Goal: Task Accomplishment & Management: Manage account settings

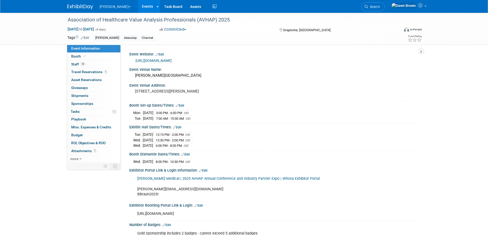
click at [138, 8] on link "Events" at bounding box center [147, 6] width 19 height 13
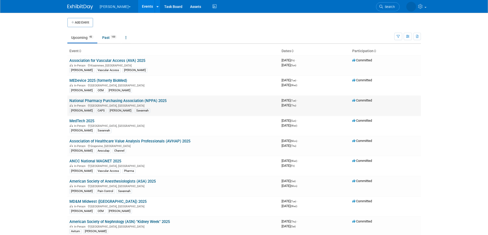
click at [153, 101] on link "National Pharmacy Purchasing Association (NPPA) 2025" at bounding box center [117, 101] width 97 height 5
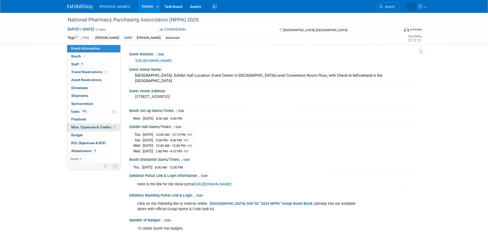
click at [93, 127] on span "Misc. Expenses & Credits 1" at bounding box center [93, 127] width 45 height 4
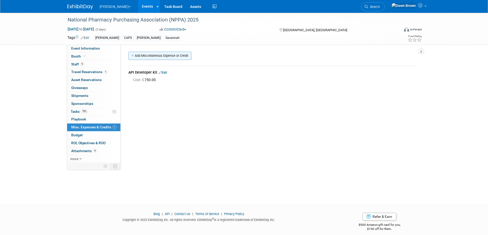
click at [142, 56] on link "Add Miscellaneous Expense or Credit" at bounding box center [159, 56] width 63 height 8
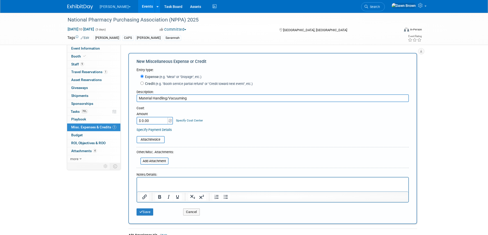
type input "Material Handling/Vacuuming"
click at [178, 118] on div "Specify Cost Center" at bounding box center [189, 117] width 27 height 9
click at [180, 120] on link "Specify Cost Center" at bounding box center [189, 121] width 27 height 4
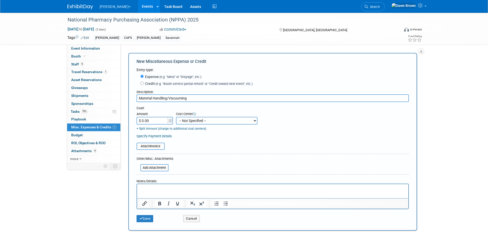
click at [180, 120] on select "-- Not Specified -- #3229006818 (Marketing Communications) #328006813 (BIS) #32…" at bounding box center [216, 121] width 81 height 8
select select "18966336"
click at [176, 117] on select "-- Not Specified -- #3229006818 (Marketing Communications) #328006813 (BIS) #32…" at bounding box center [216, 121] width 81 height 8
click at [175, 130] on link "+ Split Amount (charge to additional cost centers)" at bounding box center [171, 129] width 70 height 4
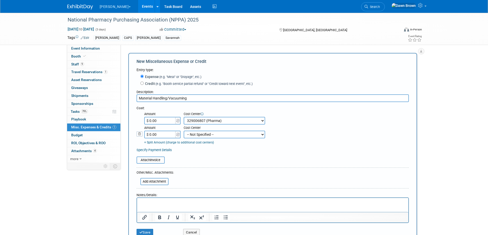
click at [196, 137] on select "-- Not Specified -- #3229006818 (Marketing Communications) #328006813 (BIS) #32…" at bounding box center [224, 135] width 81 height 8
select select "18965936"
click at [184, 131] on select "-- Not Specified -- #3229006818 (Marketing Communications) #328006813 (BIS) #32…" at bounding box center [224, 135] width 81 height 8
click at [170, 121] on input "$ 0.00" at bounding box center [160, 121] width 32 height 8
type input "$ 2,555.41"
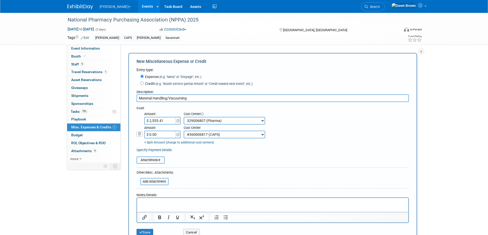
click at [164, 134] on input "$ 0.00" at bounding box center [160, 135] width 32 height 8
type input "$ 2,555.41"
click at [158, 162] on input "file" at bounding box center [133, 160] width 61 height 6
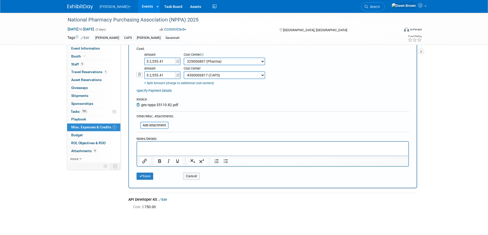
scroll to position [70, 0]
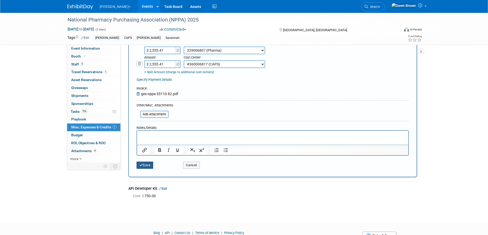
click at [146, 164] on button "Save" at bounding box center [144, 165] width 17 height 7
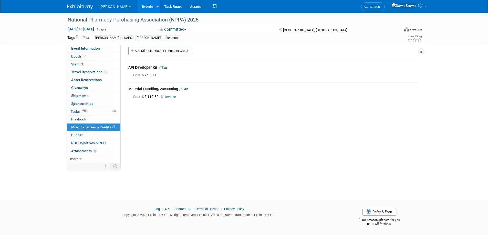
scroll to position [0, 0]
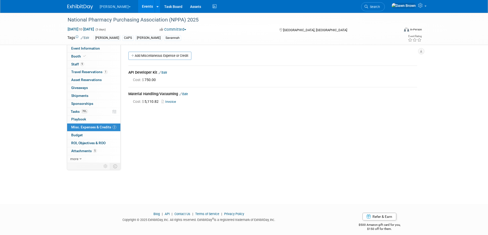
click at [105, 7] on button "[PERSON_NAME]" at bounding box center [118, 5] width 38 height 11
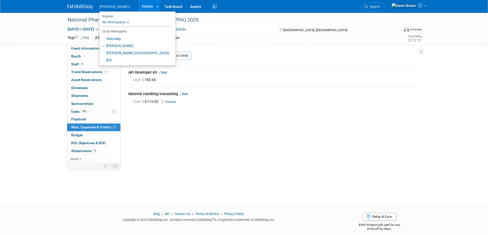
click at [138, 5] on link "Events" at bounding box center [147, 6] width 19 height 13
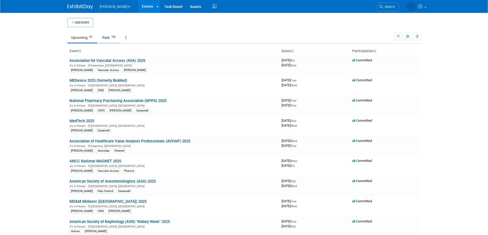
click at [111, 38] on link "Past 100" at bounding box center [109, 38] width 22 height 10
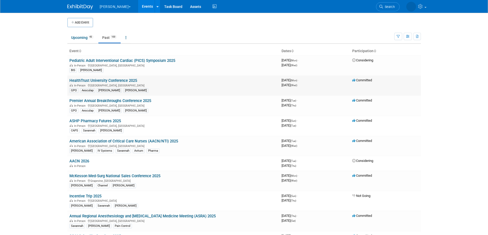
click at [116, 81] on link "HealthTrust University Conference 2025" at bounding box center [103, 80] width 68 height 5
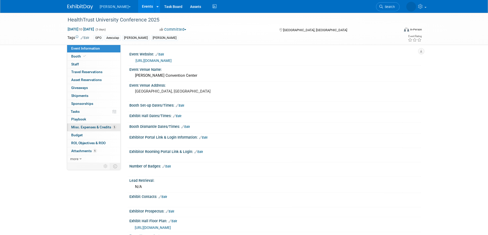
click at [109, 125] on link "5 Misc. Expenses & Credits 5" at bounding box center [93, 128] width 53 height 8
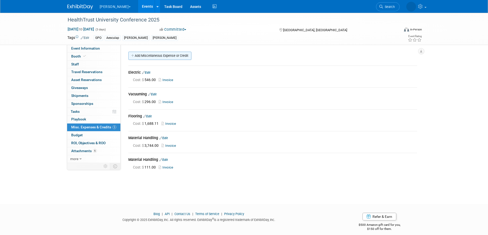
click at [148, 55] on link "Add Miscellaneous Expense or Credit" at bounding box center [159, 56] width 63 height 8
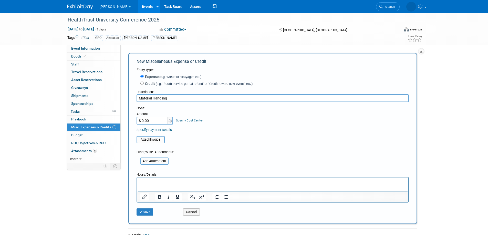
type input "Material Handling"
click at [153, 120] on input "$ 0.00" at bounding box center [152, 121] width 32 height 8
type input "$ 440.00"
click at [192, 119] on div "Specify Cost Center" at bounding box center [189, 117] width 27 height 9
click at [191, 122] on link "Specify Cost Center" at bounding box center [189, 121] width 27 height 4
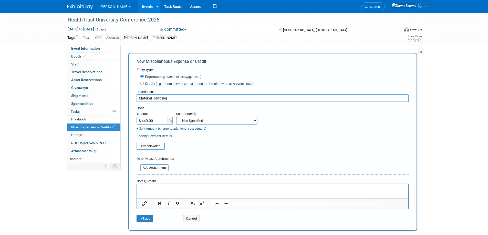
click at [191, 122] on select "-- Not Specified -- #3229006818 (Marketing Communications) #328006813 (BIS) #32…" at bounding box center [216, 121] width 81 height 8
select select "18965932"
click at [176, 117] on select "-- Not Specified -- #3229006818 (Marketing Communications) #328006813 (BIS) #32…" at bounding box center [216, 121] width 81 height 8
click at [157, 145] on input "file" at bounding box center [133, 146] width 61 height 6
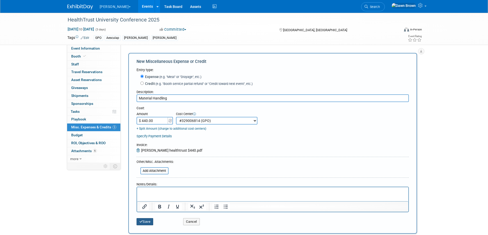
click at [150, 223] on button "Save" at bounding box center [144, 221] width 17 height 7
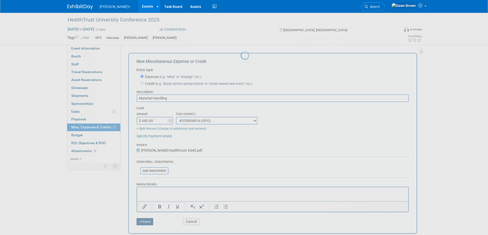
scroll to position [16, 0]
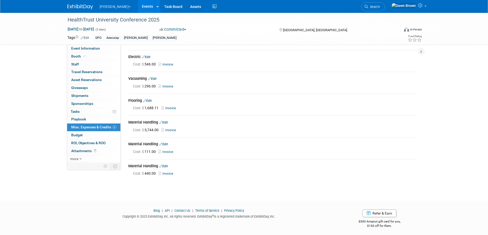
click at [138, 5] on link "Events" at bounding box center [147, 6] width 19 height 13
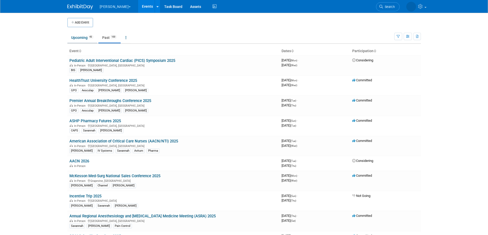
click at [84, 36] on link "Upcoming 43" at bounding box center [82, 38] width 30 height 10
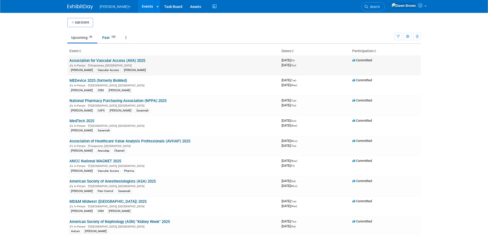
click at [97, 61] on link "Association for Vascular Access (AVA) 2025" at bounding box center [107, 60] width 76 height 5
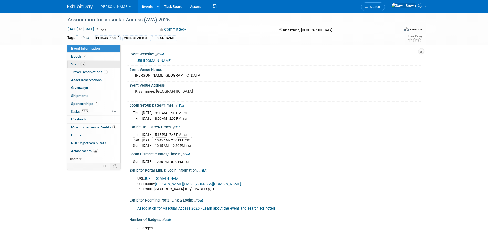
click at [81, 63] on span "17" at bounding box center [82, 64] width 5 height 4
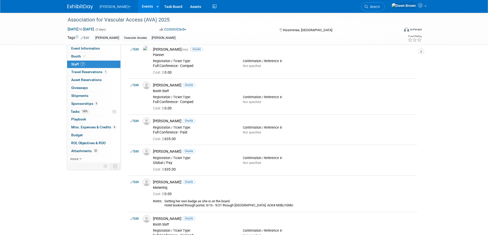
scroll to position [166, 0]
click at [132, 121] on icon at bounding box center [131, 120] width 3 height 5
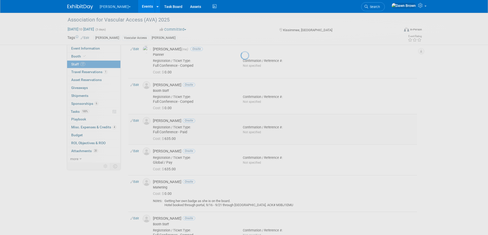
select select "a3b7d384-f907-4c0d-bc3c-ae7a614b7485"
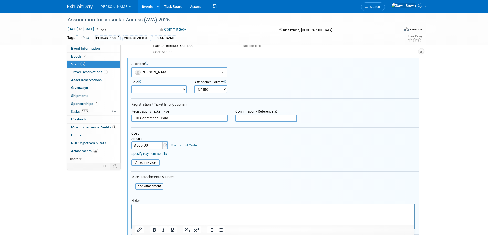
scroll to position [0, 0]
click at [251, 179] on div "Misc. Attachments & Notes" at bounding box center [274, 177] width 287 height 5
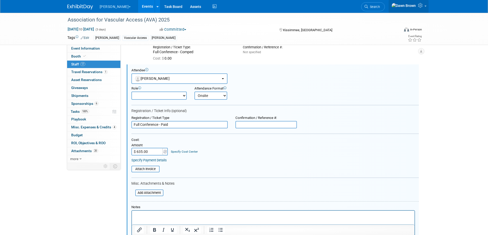
click at [421, 6] on icon at bounding box center [421, 5] width 6 height 5
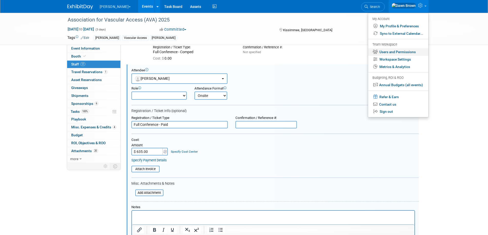
click at [404, 51] on link "Users and Permissions" at bounding box center [398, 51] width 60 height 7
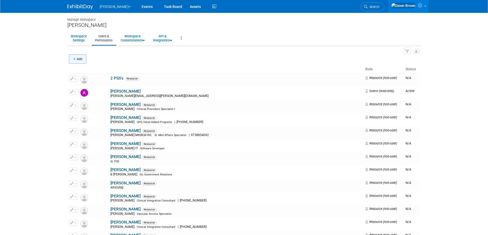
click at [79, 59] on button "Add" at bounding box center [77, 59] width 17 height 9
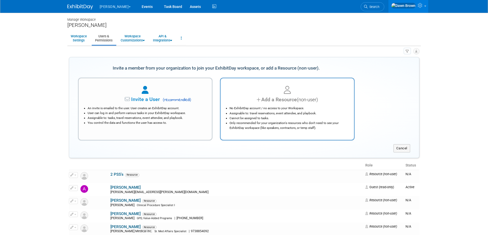
click at [259, 113] on li "Assignable to: travel reservations, event attendee, and playbook." at bounding box center [288, 113] width 118 height 5
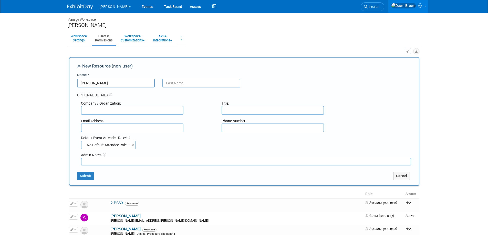
type input "Susanne"
type input "Rohn"
click at [113, 111] on input "text" at bounding box center [132, 110] width 102 height 9
type input "B Braun Melsungen AG"
click at [134, 144] on select "-- No Default Attendee Role -- Booth Captain Booth Staff Chairperson Communicat…" at bounding box center [108, 145] width 55 height 9
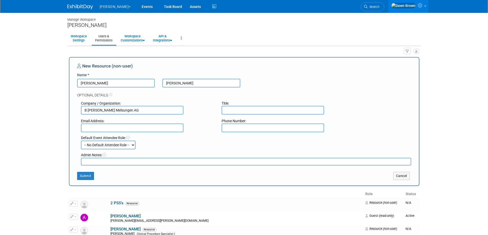
select select "900"
click at [81, 141] on select "-- No Default Attendee Role -- Booth Captain Booth Staff Chairperson Communicat…" at bounding box center [108, 145] width 55 height 9
click at [100, 162] on textarea at bounding box center [246, 162] width 330 height 8
type textarea "Global Attendee"
click at [87, 176] on button "Submit" at bounding box center [85, 176] width 17 height 8
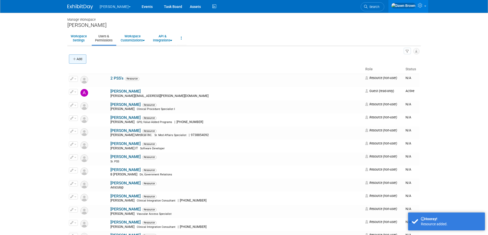
click at [79, 57] on button "Add" at bounding box center [77, 59] width 17 height 9
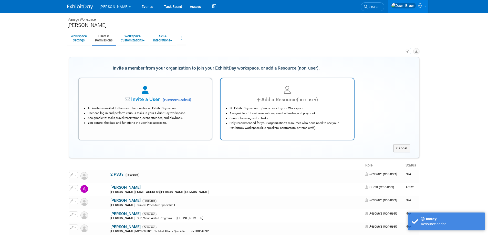
click at [271, 105] on div "No ExhibitDay account / no access to your Workspace. Assignable to: travel rese…" at bounding box center [287, 116] width 121 height 27
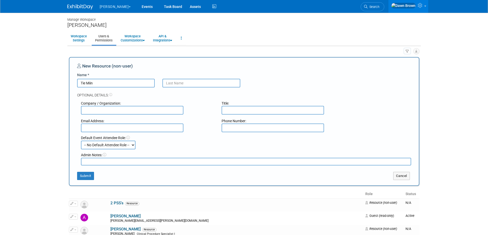
type input "Tie Miin"
type input "Lee"
click at [120, 161] on textarea at bounding box center [246, 162] width 330 height 8
type textarea "Blobal Attendee"
click at [130, 145] on select "-- No Default Attendee Role -- Booth Captain Booth Staff Chairperson Communicat…" at bounding box center [108, 145] width 55 height 9
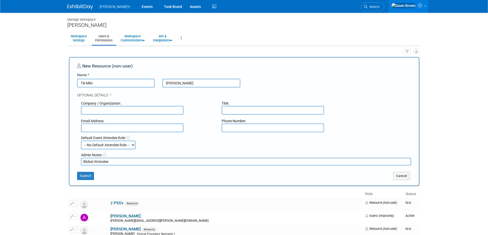
select select "900"
click at [81, 141] on select "-- No Default Attendee Role -- Booth Captain Booth Staff Chairperson Communicat…" at bounding box center [108, 145] width 55 height 9
click at [94, 162] on textarea "Blobal Attendee" at bounding box center [246, 162] width 330 height 8
type textarea "Global Attendee"
click at [136, 112] on input "text" at bounding box center [132, 110] width 102 height 9
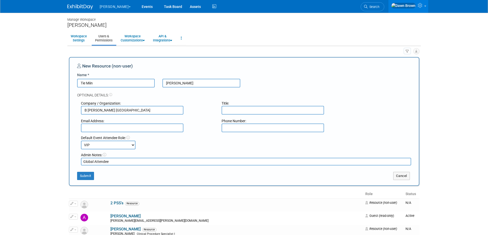
click at [91, 110] on input "B BRaun Malaysia" at bounding box center [132, 110] width 102 height 9
type input "B. Braun Malaysia"
click at [82, 174] on button "Submit" at bounding box center [85, 176] width 17 height 8
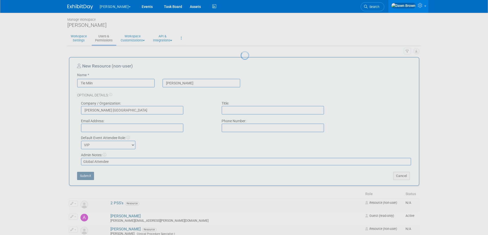
select select "1"
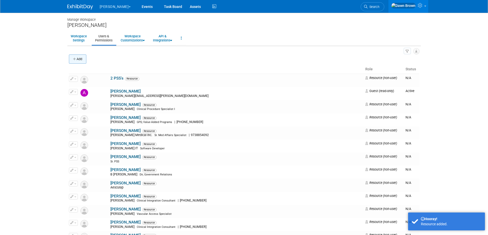
click at [75, 60] on icon "button" at bounding box center [75, 59] width 4 height 3
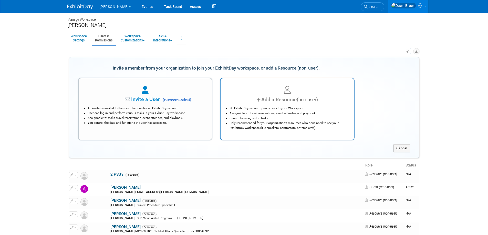
click at [244, 100] on div "Add a Resource (non-user)" at bounding box center [287, 99] width 121 height 7
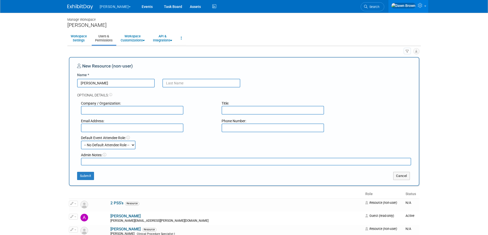
type input "Samer"
type input "Mabrouk"
click at [106, 109] on input "text" at bounding box center [132, 110] width 102 height 9
type input "Consultant (Anup)"
click at [133, 146] on select "-- No Default Attendee Role -- Booth Captain Booth Staff Chairperson Communicat…" at bounding box center [108, 145] width 55 height 9
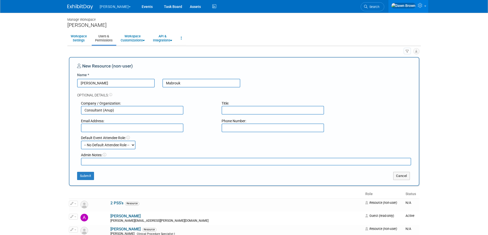
select select "1000"
click at [81, 141] on select "-- No Default Attendee Role -- Booth Captain Booth Staff Chairperson Communicat…" at bounding box center [108, 145] width 55 height 9
click at [91, 174] on button "Submit" at bounding box center [85, 176] width 17 height 8
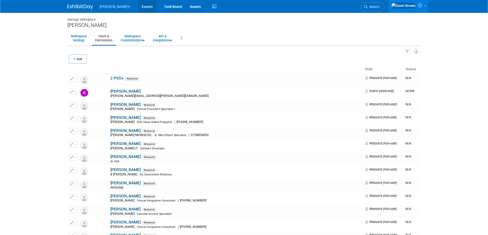
click at [138, 7] on link "Events" at bounding box center [147, 6] width 19 height 13
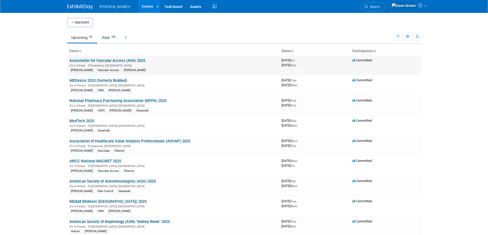
click at [113, 59] on link "Association for Vascular Access (AVA) 2025" at bounding box center [107, 60] width 76 height 5
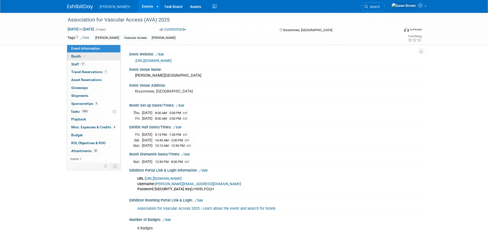
click at [79, 56] on span "Booth" at bounding box center [79, 56] width 16 height 4
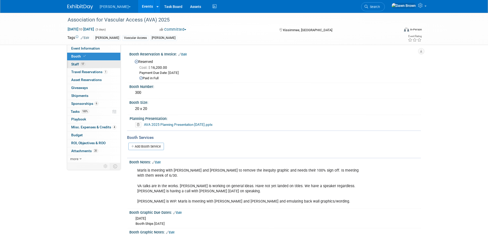
click at [77, 62] on link "17 Staff 17" at bounding box center [93, 65] width 53 height 8
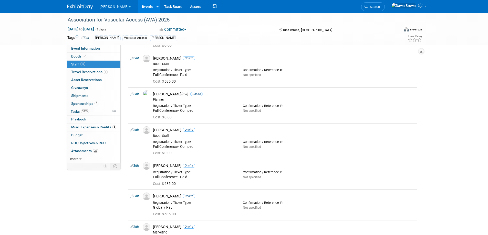
scroll to position [122, 0]
click at [131, 166] on icon at bounding box center [131, 165] width 3 height 5
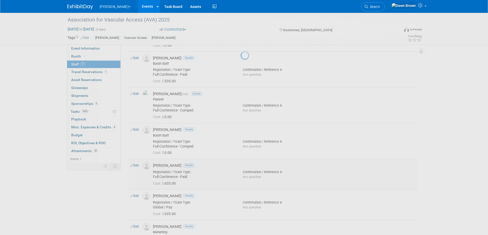
select select "a3b7d384-f907-4c0d-bc3c-ae7a614b7485"
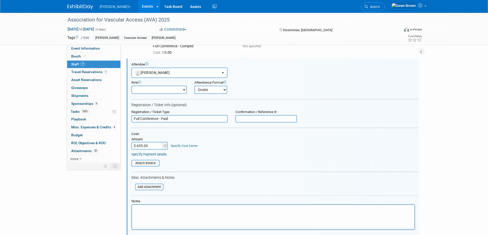
scroll to position [0, 0]
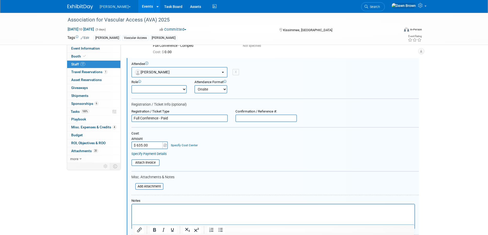
click at [182, 70] on button "[PERSON_NAME]" at bounding box center [179, 72] width 96 height 10
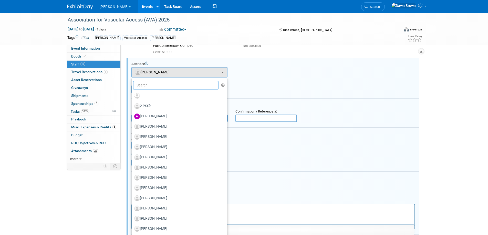
click at [179, 83] on input "text" at bounding box center [176, 85] width 86 height 9
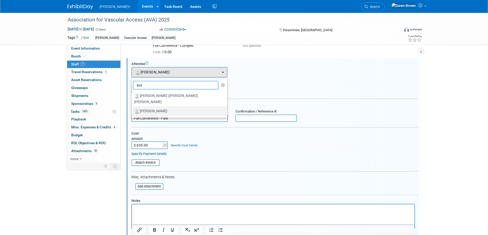
type input "sus"
click at [160, 107] on label "[PERSON_NAME]" at bounding box center [178, 111] width 88 height 8
click at [132, 109] on input "[PERSON_NAME]" at bounding box center [130, 110] width 3 height 3
select select "a145a055-06e7-461f-84e0-6beacffb1b61"
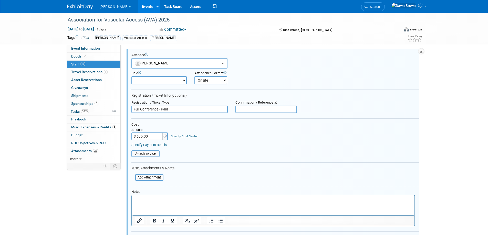
scroll to position [261, 0]
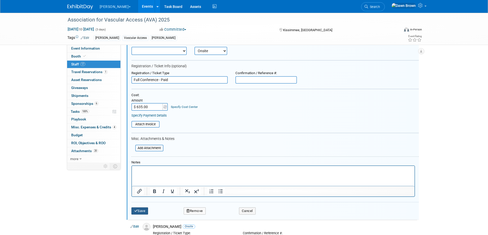
click at [144, 211] on button "Save" at bounding box center [139, 211] width 17 height 7
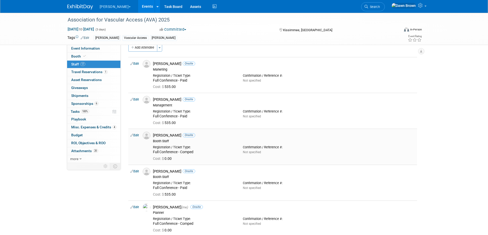
scroll to position [0, 0]
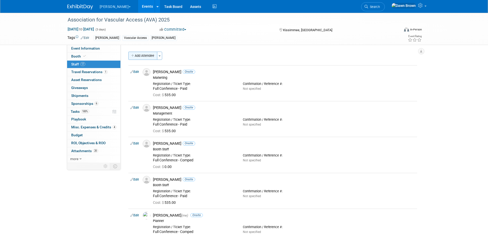
click at [142, 53] on button "Add Attendee" at bounding box center [142, 56] width 29 height 8
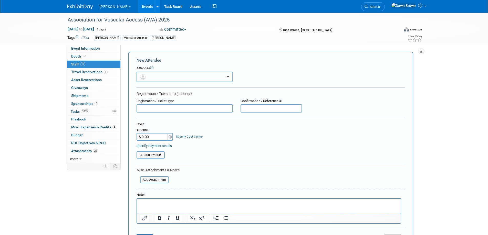
click at [147, 76] on button "button" at bounding box center [184, 77] width 96 height 10
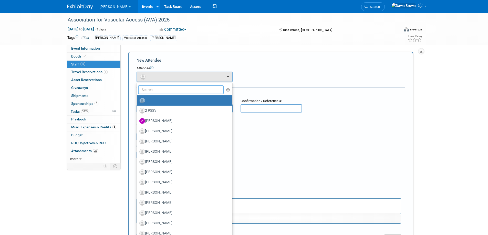
click at [153, 89] on input "text" at bounding box center [181, 89] width 86 height 9
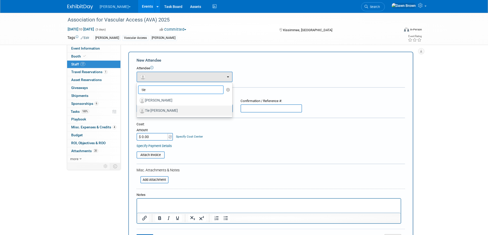
type input "tie"
click at [156, 108] on label "Tie [PERSON_NAME]" at bounding box center [183, 111] width 88 height 8
click at [137, 109] on input "Tie [PERSON_NAME]" at bounding box center [135, 110] width 3 height 3
select select "6537d9a9-d0fb-4d78-a37c-3c39160c17b8"
select select "900"
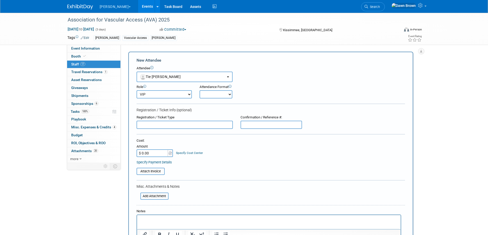
click at [229, 95] on select "Onsite Remote" at bounding box center [215, 94] width 33 height 8
select select "1"
click at [199, 90] on select "Onsite Remote" at bounding box center [215, 94] width 33 height 8
click at [154, 153] on input "$ 0.00" at bounding box center [152, 153] width 32 height 8
click at [231, 159] on div "Cost: Amount $ 0.00 Specify Cost Center Cost Center -- Not Specified -- #322900…" at bounding box center [270, 151] width 268 height 26
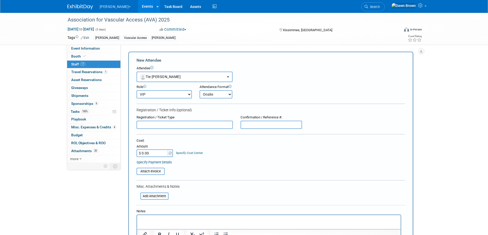
click at [173, 218] on p "Rich Text Area. Press ALT-0 for help." at bounding box center [268, 219] width 257 height 5
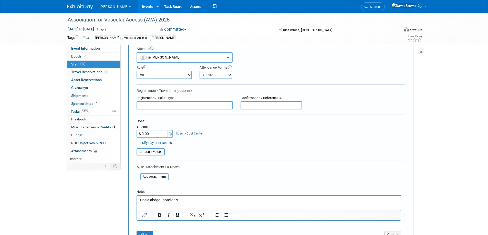
scroll to position [83, 0]
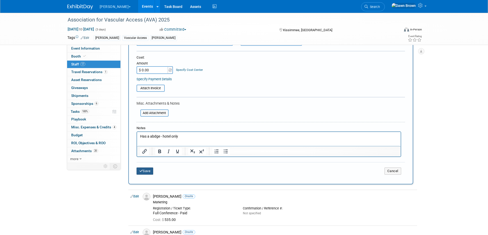
click at [146, 170] on button "Save" at bounding box center [144, 171] width 17 height 7
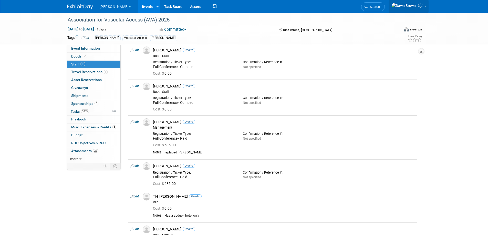
scroll to position [397, 0]
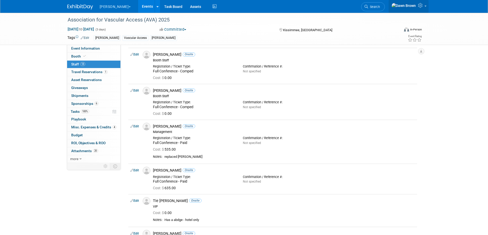
click at [420, 6] on icon at bounding box center [421, 5] width 6 height 5
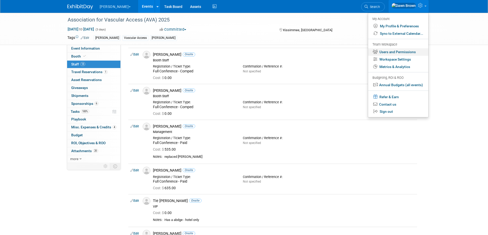
click at [394, 50] on link "Users and Permissions" at bounding box center [398, 51] width 60 height 7
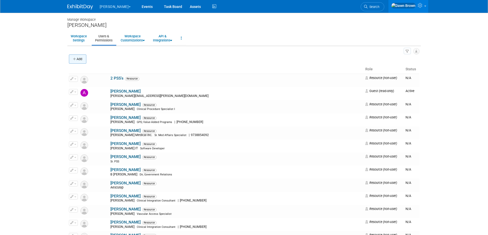
click at [76, 57] on button "Add" at bounding box center [77, 59] width 17 height 9
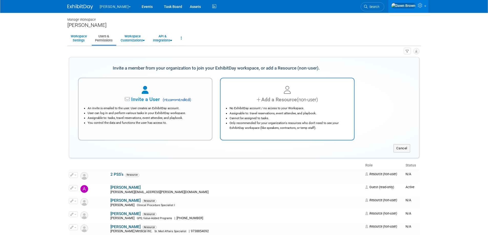
click at [255, 96] on div "Add a Resource (non-user)" at bounding box center [287, 99] width 121 height 7
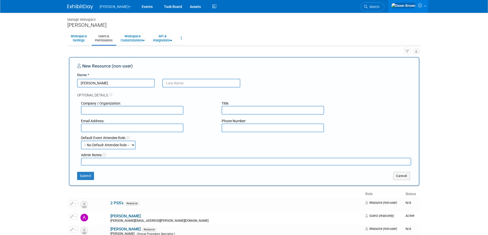
type input "Christine"
type input "Caspari"
click at [159, 110] on input "text" at bounding box center [132, 110] width 102 height 9
type input "[PERSON_NAME]"
click at [86, 174] on button "Submit" at bounding box center [85, 176] width 17 height 8
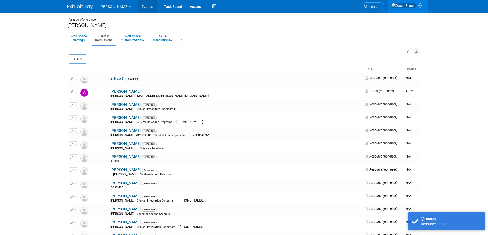
click at [138, 6] on link "Events" at bounding box center [147, 6] width 19 height 13
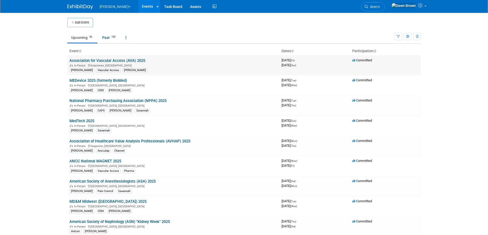
click at [119, 60] on link "Association for Vascular Access (AVA) 2025" at bounding box center [107, 60] width 76 height 5
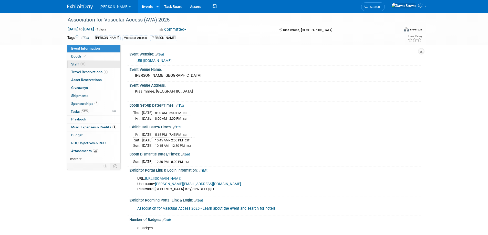
click at [77, 62] on span "Staff 18" at bounding box center [78, 64] width 14 height 4
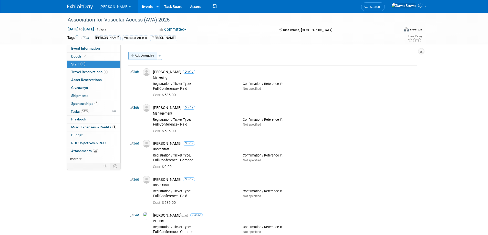
click at [139, 56] on button "Add Attendee" at bounding box center [142, 56] width 29 height 8
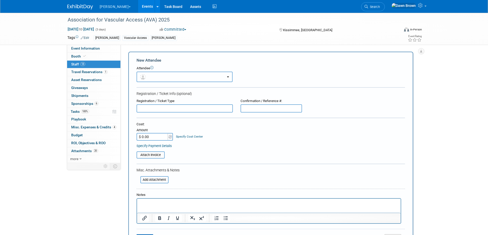
click at [147, 75] on button "button" at bounding box center [184, 77] width 96 height 10
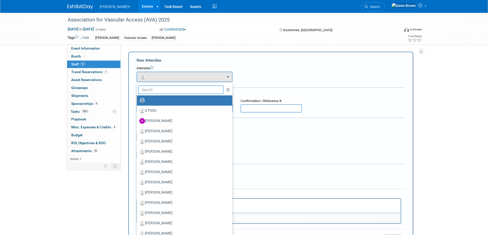
click at [154, 89] on input "text" at bounding box center [181, 89] width 86 height 9
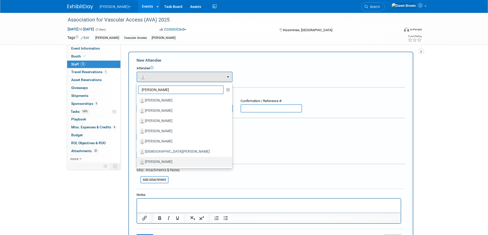
type input "chris"
click at [168, 160] on label "[PERSON_NAME]" at bounding box center [183, 162] width 88 height 8
click at [137, 160] on input "[PERSON_NAME]" at bounding box center [135, 161] width 3 height 3
select select "3fe6da1f-b19b-4064-8c50-0a72a5e65872"
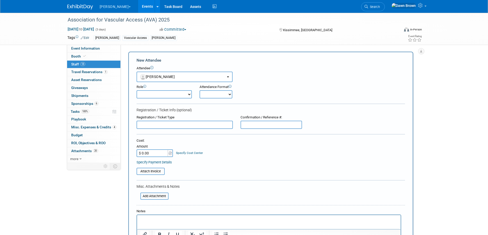
click at [189, 95] on select "Booth Captain Booth Staff Chairperson Communications Strategist Demonstrator Di…" at bounding box center [163, 94] width 55 height 8
click at [220, 107] on form "New Attendee Attendee <img src="https://www.exhibitday.com/Images/Unassigned-Us…" at bounding box center [270, 160] width 268 height 204
click at [230, 94] on select "Onsite Remote" at bounding box center [215, 94] width 33 height 8
select select "1"
click at [199, 90] on select "Onsite Remote" at bounding box center [215, 94] width 33 height 8
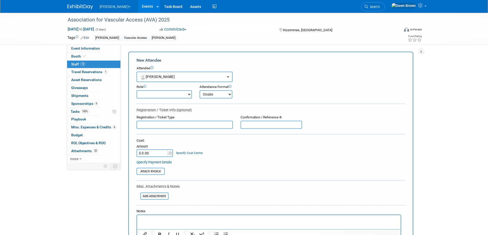
click at [148, 220] on p "Rich Text Area. Press ALT-0 for help." at bounding box center [268, 219] width 257 height 5
click at [158, 154] on input "$ 0.00" at bounding box center [152, 153] width 32 height 8
type input "$ 735.00"
click at [194, 149] on div "Specify Cost Center" at bounding box center [189, 150] width 27 height 9
click at [194, 153] on link "Specify Cost Center" at bounding box center [189, 153] width 27 height 4
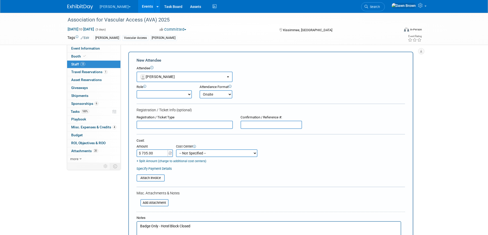
click at [194, 153] on select "-- Not Specified -- #3229006818 (Marketing Communications) #328006813 (BIS) #32…" at bounding box center [216, 153] width 81 height 8
select select "18965934"
click at [176, 149] on select "-- Not Specified -- #3229006818 (Marketing Communications) #328006813 (BIS) #32…" at bounding box center [216, 153] width 81 height 8
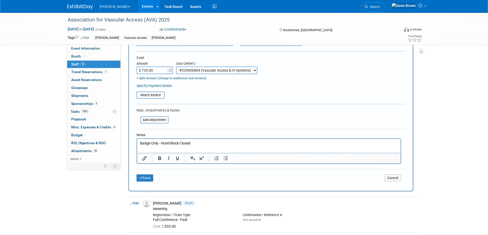
scroll to position [83, 0]
click at [150, 178] on button "Save" at bounding box center [144, 177] width 17 height 7
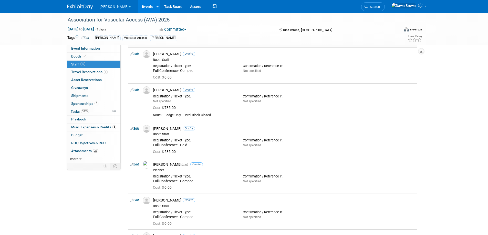
scroll to position [0, 0]
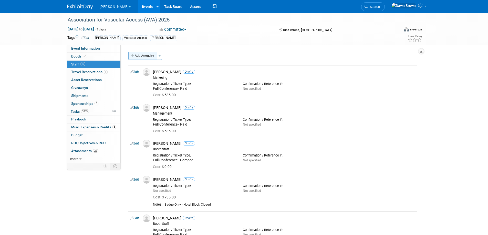
click at [145, 56] on button "Add Attendee" at bounding box center [142, 56] width 29 height 8
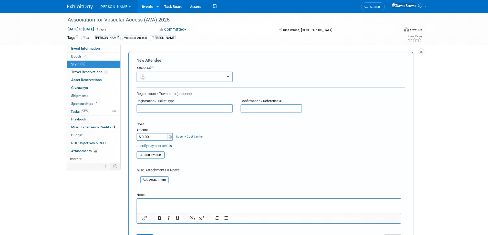
click at [149, 76] on button "button" at bounding box center [184, 77] width 96 height 10
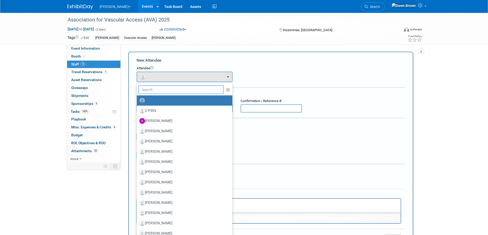
click at [153, 90] on input "text" at bounding box center [181, 89] width 86 height 9
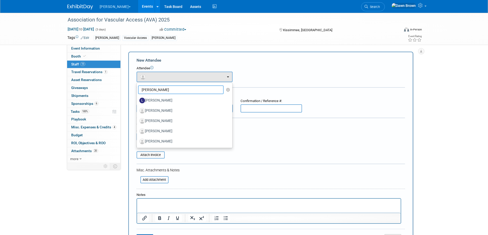
type input "lisa"
click at [217, 52] on div "New Attendee Attendee <img src="https://www.exhibitday.com/Images/Unassigned-Us…" at bounding box center [270, 152] width 285 height 200
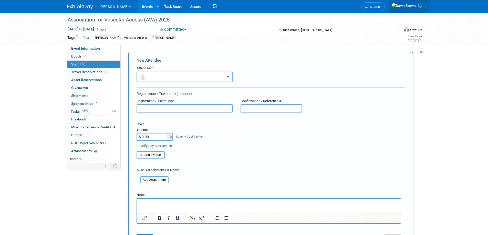
click at [418, 8] on icon at bounding box center [421, 5] width 6 height 5
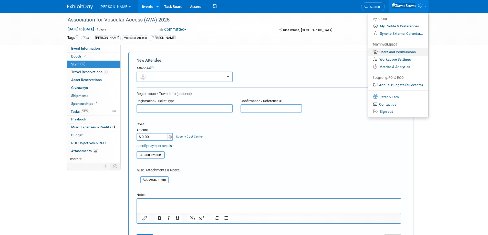
click at [402, 52] on link "Users and Permissions" at bounding box center [398, 51] width 60 height 7
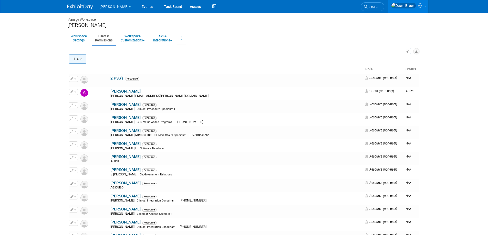
click at [75, 59] on icon "button" at bounding box center [75, 59] width 4 height 3
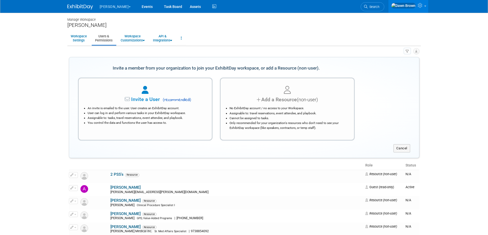
click at [258, 106] on li "No ExhibitDay account / no access to your Workspace." at bounding box center [288, 108] width 118 height 5
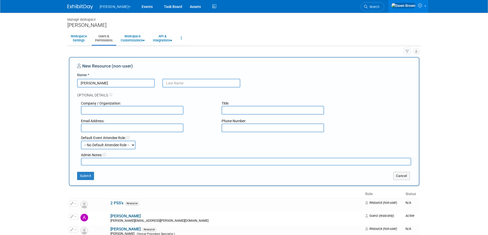
type input "Lisa"
drag, startPoint x: 179, startPoint y: 83, endPoint x: 184, endPoint y: 81, distance: 4.9
click at [180, 83] on input "text" at bounding box center [201, 83] width 78 height 9
type input "Kaufmann"
click at [136, 111] on input "text" at bounding box center [132, 110] width 102 height 9
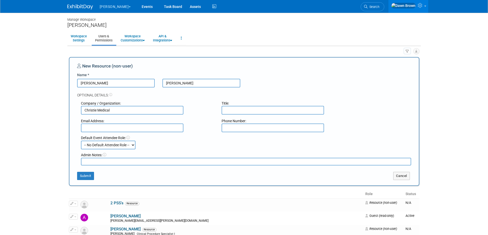
type input "Christie Medical"
click at [114, 161] on textarea at bounding box center [246, 162] width 330 height 8
type textarea "One Day Badge Only"
drag, startPoint x: 122, startPoint y: 160, endPoint x: 44, endPoint y: 151, distance: 78.9
click at [44, 151] on body "B. Braun Explore: My Workspaces 4 Go to Workspace:" at bounding box center [244, 117] width 488 height 235
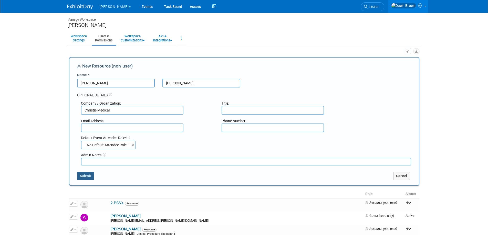
click at [84, 176] on button "Submit" at bounding box center [85, 176] width 17 height 8
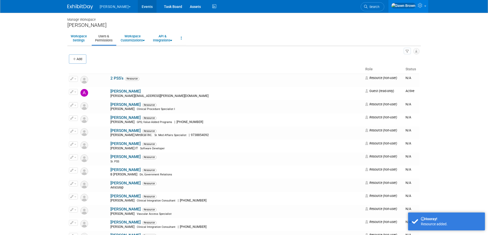
click at [138, 5] on link "Events" at bounding box center [147, 6] width 19 height 13
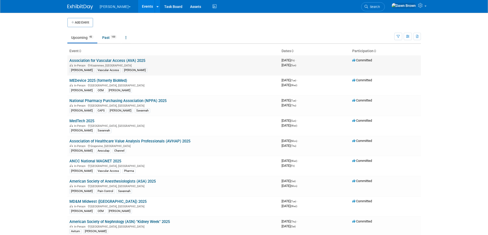
click at [104, 60] on link "Association for Vascular Access (AVA) 2025" at bounding box center [107, 60] width 76 height 5
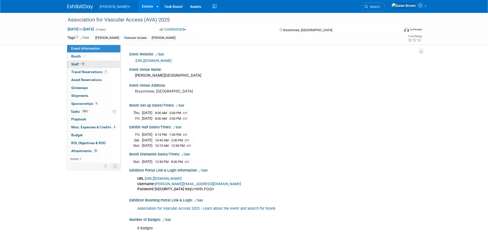
click at [78, 64] on span "Staff 19" at bounding box center [78, 64] width 14 height 4
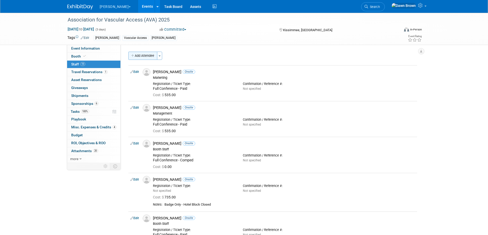
click at [139, 55] on button "Add Attendee" at bounding box center [142, 56] width 29 height 8
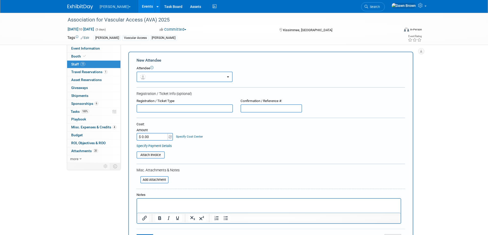
click at [151, 76] on button "button" at bounding box center [184, 77] width 96 height 10
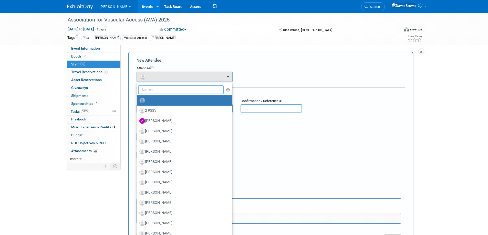
click at [158, 89] on input "text" at bounding box center [181, 89] width 86 height 9
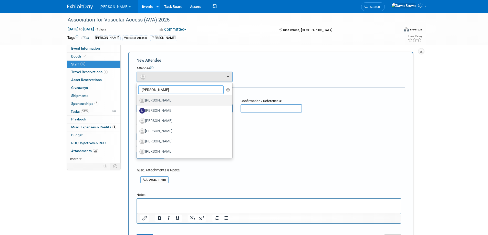
type input "[PERSON_NAME]"
click at [161, 99] on label "[PERSON_NAME]" at bounding box center [183, 100] width 88 height 8
click at [137, 99] on input "[PERSON_NAME]" at bounding box center [135, 99] width 3 height 3
select select "066973f2-5a42-4297-a93d-0a9cf272d6e7"
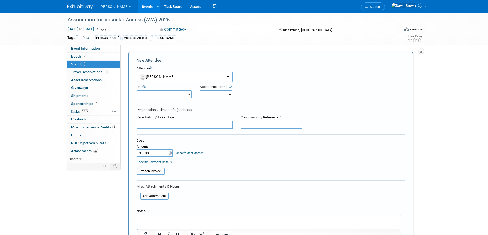
click at [190, 95] on select "Booth Captain Booth Staff Chairperson Communications Strategist Demonstrator Di…" at bounding box center [163, 94] width 55 height 8
select select "100"
click at [136, 90] on select "Booth Captain Booth Staff Chairperson Communications Strategist Demonstrator Di…" at bounding box center [163, 94] width 55 height 8
click at [230, 93] on select "Onsite Remote" at bounding box center [215, 94] width 33 height 8
select select "1"
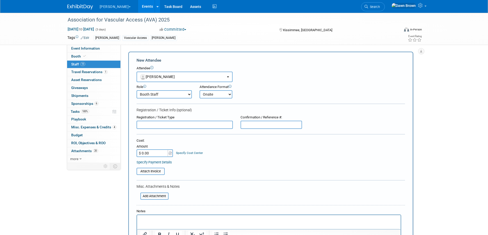
click at [199, 90] on select "Onsite Remote" at bounding box center [215, 94] width 33 height 8
click at [190, 126] on input "text" at bounding box center [184, 125] width 96 height 8
type input "Paid"
click at [158, 151] on input "$ 0.00" at bounding box center [152, 153] width 32 height 8
click at [157, 155] on input "$ 3.00" at bounding box center [152, 153] width 32 height 8
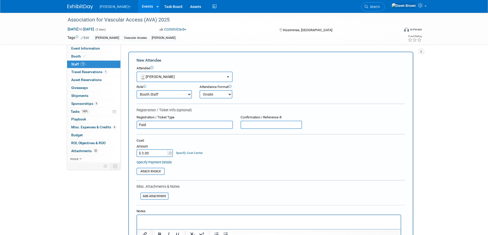
drag, startPoint x: 157, startPoint y: 155, endPoint x: 141, endPoint y: 154, distance: 16.7
click at [141, 154] on input "$ 3.00" at bounding box center [152, 153] width 32 height 8
type input "$ 380.00"
click at [200, 154] on link "Specify Cost Center" at bounding box center [189, 153] width 27 height 4
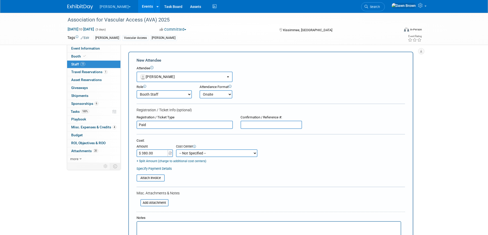
click at [200, 154] on select "-- Not Specified -- #3229006818 (Marketing Communications) #328006813 (BIS) #32…" at bounding box center [216, 153] width 81 height 8
select select "18965934"
click at [176, 149] on select "-- Not Specified -- #3229006818 (Marketing Communications) #328006813 (BIS) #32…" at bounding box center [216, 153] width 81 height 8
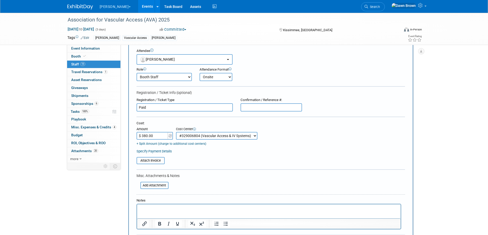
scroll to position [83, 0]
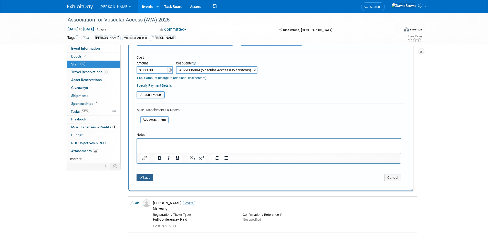
click at [143, 178] on button "Save" at bounding box center [144, 177] width 17 height 7
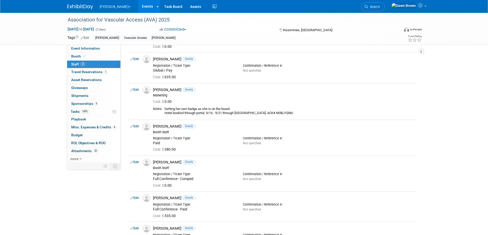
scroll to position [282, 0]
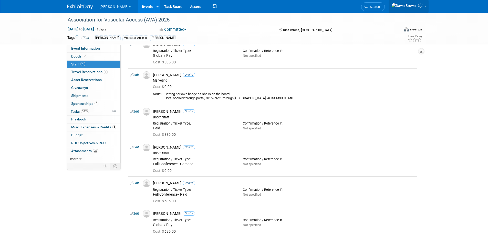
click at [419, 3] on link at bounding box center [408, 6] width 40 height 13
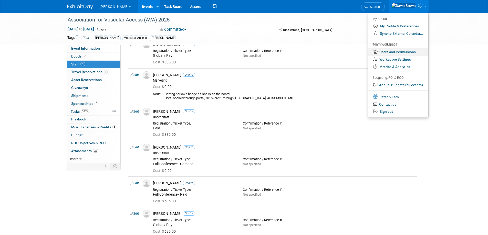
click at [399, 50] on link "Users and Permissions" at bounding box center [398, 51] width 60 height 7
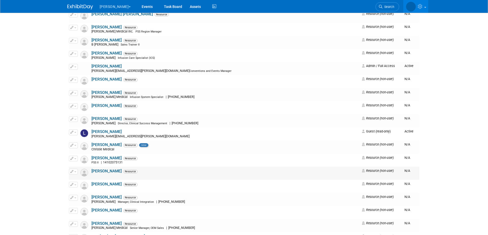
scroll to position [2188, 0]
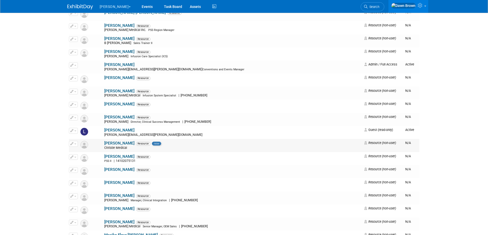
click at [70, 144] on icon "button" at bounding box center [71, 143] width 3 height 3
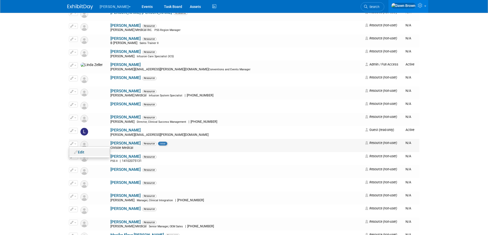
click at [78, 153] on link "Edit" at bounding box center [89, 152] width 40 height 7
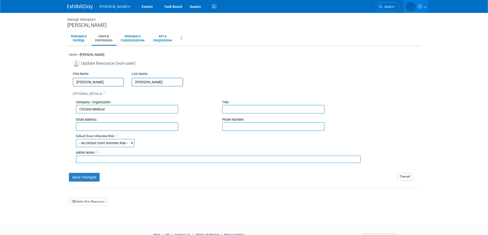
click at [163, 82] on input "[PERSON_NAME]" at bounding box center [157, 82] width 51 height 9
type input "[PERSON_NAME]"
click at [88, 176] on button "Save Changes" at bounding box center [84, 177] width 31 height 9
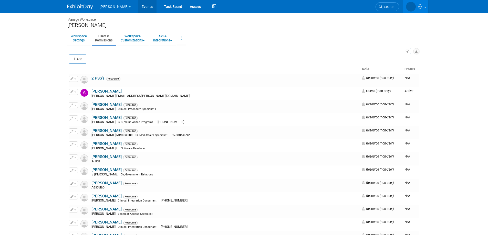
click at [138, 5] on link "Events" at bounding box center [147, 6] width 19 height 13
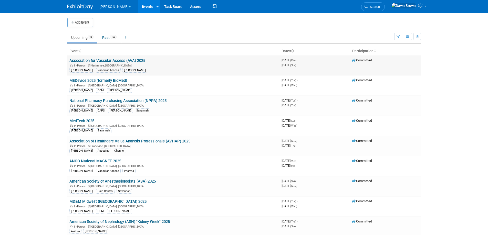
click at [105, 58] on link "Association for Vascular Access (AVA) 2025" at bounding box center [107, 60] width 76 height 5
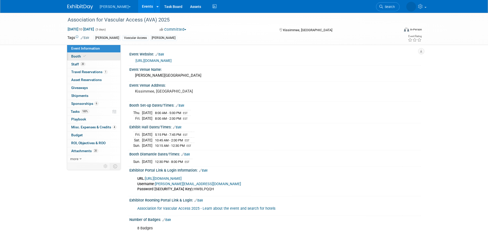
click at [81, 56] on span "Booth" at bounding box center [79, 56] width 16 height 4
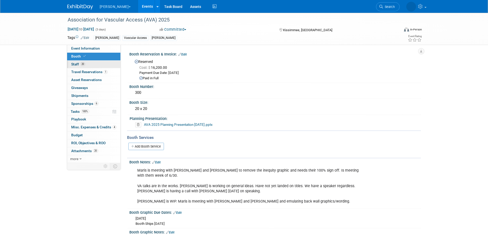
click at [82, 63] on span "20" at bounding box center [82, 64] width 5 height 4
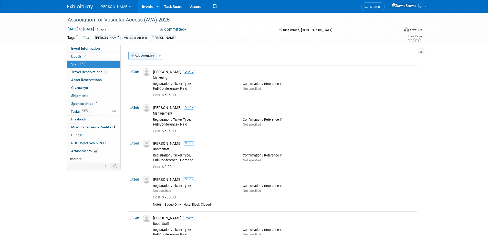
click at [144, 56] on button "Add Attendee" at bounding box center [142, 56] width 29 height 8
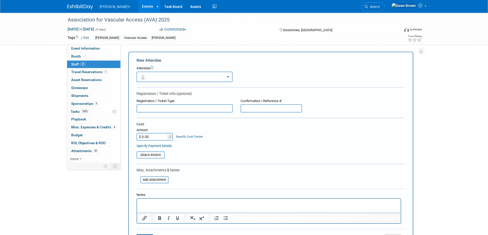
click at [155, 77] on button "button" at bounding box center [184, 77] width 96 height 10
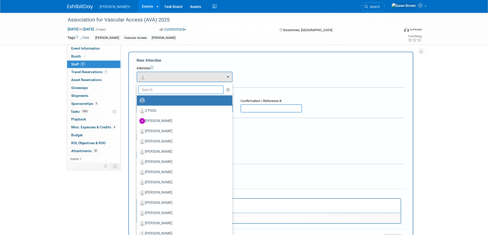
click at [159, 88] on input "text" at bounding box center [181, 89] width 86 height 9
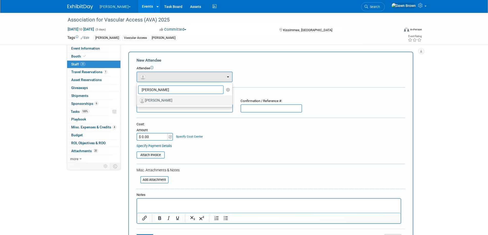
type input "[PERSON_NAME]"
click at [159, 101] on label "[PERSON_NAME]" at bounding box center [183, 100] width 88 height 8
click at [137, 101] on input "[PERSON_NAME]" at bounding box center [135, 99] width 3 height 3
select select "1e4850ee-05bb-4740-8623-638c7993e597"
select select "1000"
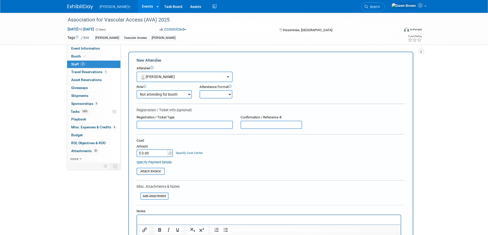
scroll to position [6, 0]
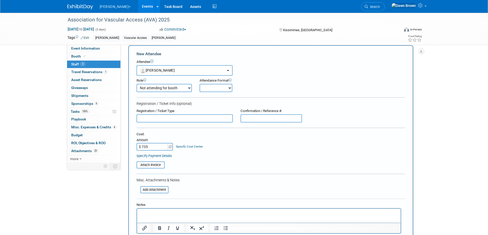
type input "$ 735.00"
click at [185, 146] on link "Specify Cost Center" at bounding box center [189, 147] width 27 height 4
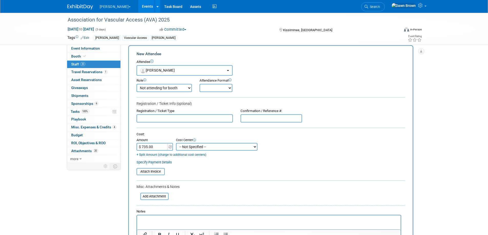
click at [186, 176] on form "New Attendee Attendee <img src="[URL][DOMAIN_NAME]" style="width: 22px; height:…" at bounding box center [270, 156] width 268 height 211
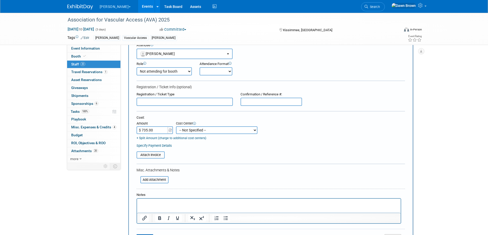
scroll to position [64, 0]
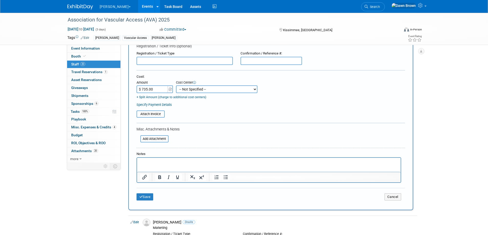
click at [163, 160] on p "Rich Text Area. Press ALT-0 for help." at bounding box center [268, 162] width 257 height 5
click at [150, 199] on button "Save" at bounding box center [144, 196] width 17 height 7
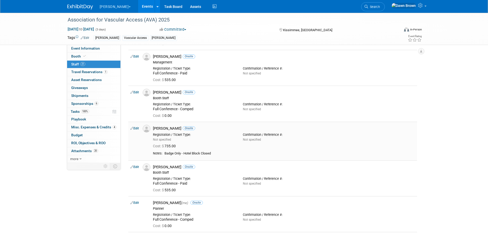
scroll to position [0, 0]
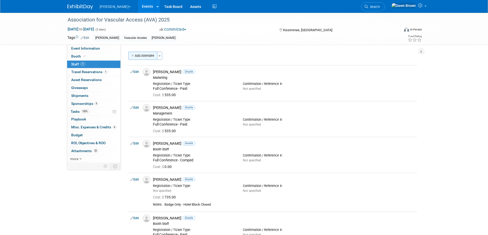
click at [145, 55] on button "Add Attendee" at bounding box center [142, 56] width 29 height 8
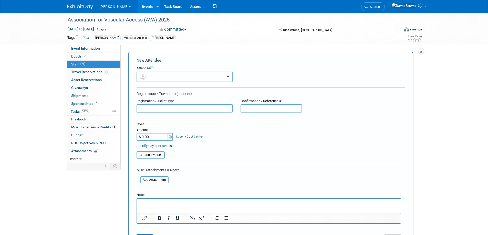
click at [163, 77] on button "button" at bounding box center [184, 77] width 96 height 10
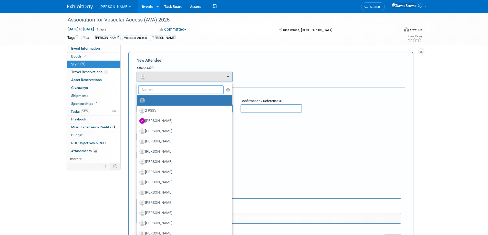
click at [166, 90] on input "text" at bounding box center [181, 89] width 86 height 9
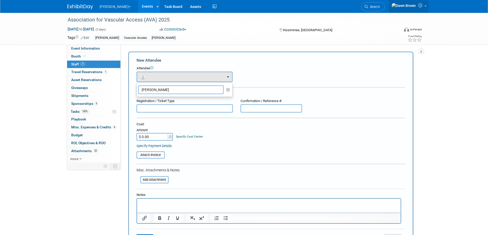
type input "[PERSON_NAME]"
click at [418, 8] on icon at bounding box center [421, 5] width 6 height 5
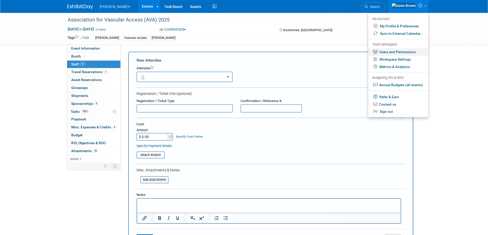
click at [403, 50] on link "Users and Permissions" at bounding box center [398, 51] width 60 height 7
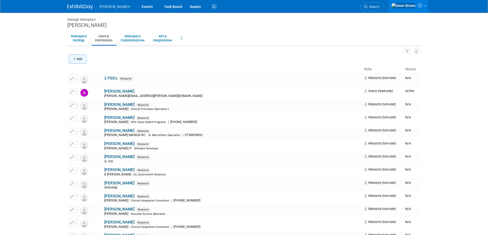
click at [74, 58] on icon "button" at bounding box center [75, 59] width 4 height 3
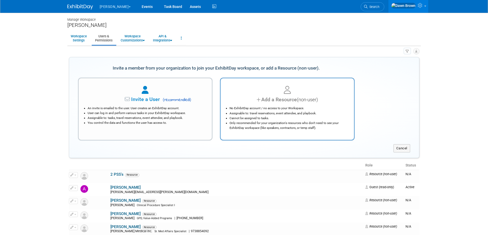
click at [256, 128] on li "Only recommended for your organization's resources who don't need to see your E…" at bounding box center [288, 126] width 118 height 10
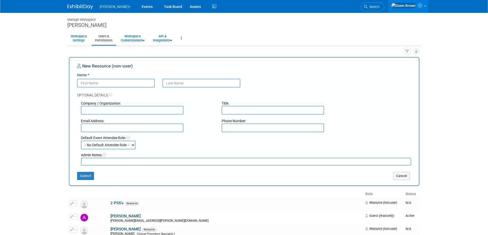
click at [138, 83] on input "Name *" at bounding box center [116, 83] width 78 height 9
type input "[PERSON_NAME]"
click at [101, 111] on input "text" at bounding box center [132, 110] width 102 height 9
type input "[PERSON_NAME] Medical"
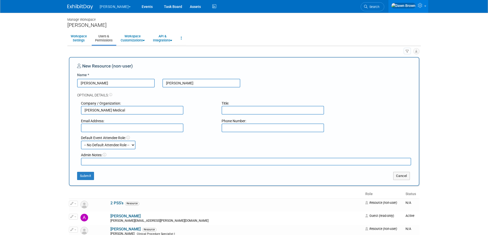
click at [130, 162] on textarea at bounding box center [246, 162] width 330 height 8
click at [100, 84] on input "[PERSON_NAME]" at bounding box center [116, 83] width 78 height 9
type input "[PERSON_NAME]"
click at [89, 163] on textarea at bounding box center [246, 162] width 330 height 8
type textarea "R&D"
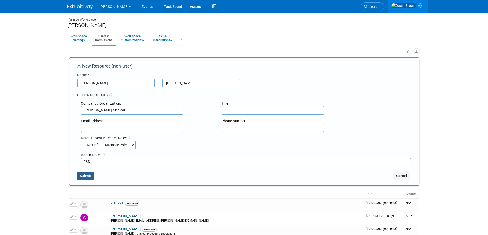
click at [86, 176] on button "Submit" at bounding box center [85, 176] width 17 height 8
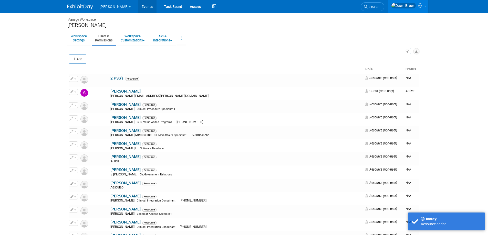
click at [138, 8] on link "Events" at bounding box center [147, 6] width 19 height 13
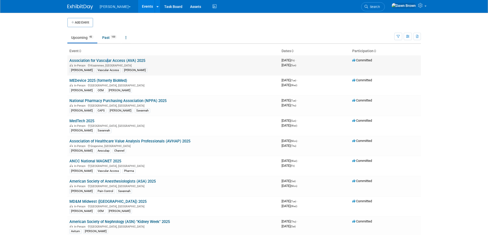
click at [106, 58] on td "Association for Vascular Access (AVA) 2025 In-Person [GEOGRAPHIC_DATA], [GEOGRA…" at bounding box center [173, 66] width 212 height 20
click at [106, 59] on link "Association for Vascular Access (AVA) 2025" at bounding box center [107, 60] width 76 height 5
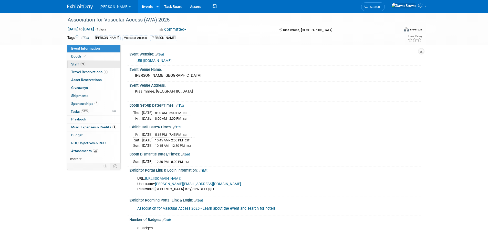
click at [76, 63] on span "Staff 21" at bounding box center [78, 64] width 14 height 4
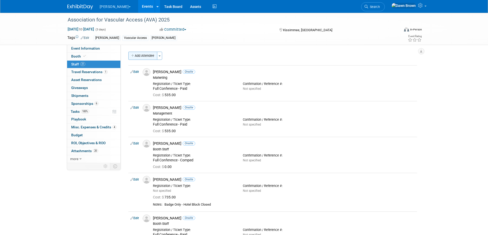
click at [141, 53] on button "Add Attendee" at bounding box center [142, 56] width 29 height 8
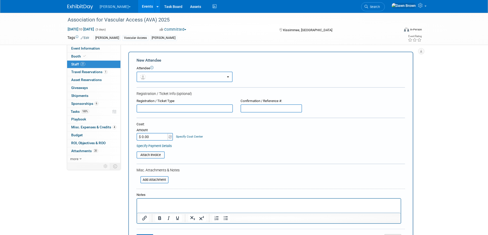
click at [156, 76] on button "button" at bounding box center [184, 77] width 96 height 10
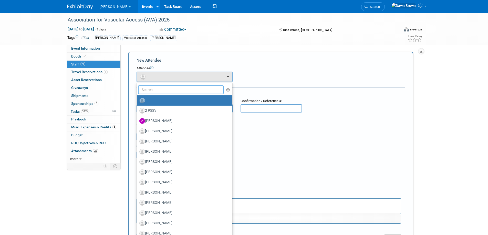
click at [157, 88] on input "text" at bounding box center [181, 89] width 86 height 9
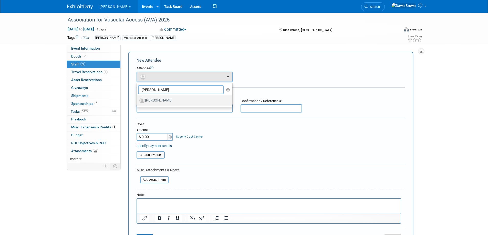
type input "jim"
click at [158, 99] on label "[PERSON_NAME]" at bounding box center [183, 100] width 88 height 8
click at [137, 99] on input "[PERSON_NAME]" at bounding box center [135, 99] width 3 height 3
select select "421d1afa-bc2e-4f8f-b6a3-50db987e310d"
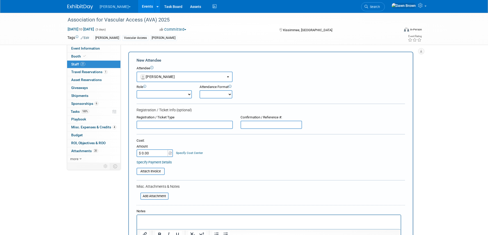
click at [229, 94] on select "Onsite Remote" at bounding box center [215, 94] width 33 height 8
select select "1"
click at [199, 90] on select "Onsite Remote" at bounding box center [215, 94] width 33 height 8
click at [189, 94] on select "Booth Captain Booth Staff Chairperson Communications Strategist Demonstrator Di…" at bounding box center [163, 94] width 55 height 8
select select "1000"
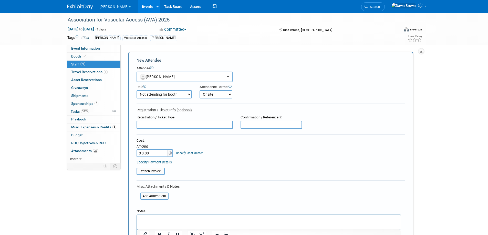
click at [136, 90] on select "Booth Captain Booth Staff Chairperson Communications Strategist Demonstrator Di…" at bounding box center [163, 94] width 55 height 8
click at [153, 152] on input "$ 0.00" at bounding box center [152, 153] width 32 height 8
click at [155, 219] on p "Rich Text Area. Press ALT-0 for help." at bounding box center [268, 219] width 257 height 5
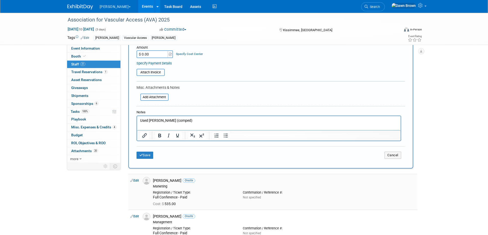
scroll to position [109, 0]
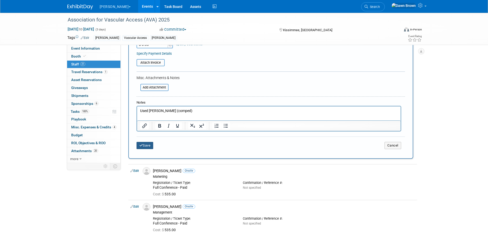
click at [146, 148] on button "Save" at bounding box center [144, 145] width 17 height 7
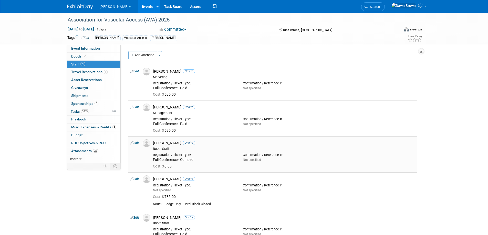
scroll to position [0, 0]
click at [93, 126] on span "Misc. Expenses & Credits 4" at bounding box center [93, 127] width 45 height 4
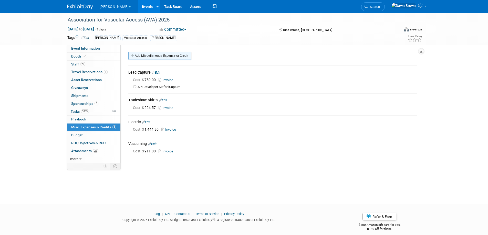
click at [144, 55] on link "Add Miscellaneous Expense or Credit" at bounding box center [159, 56] width 63 height 8
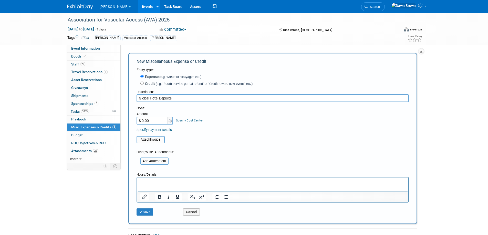
type input "Global Hotel Depisits"
click at [152, 122] on input "$ 0.00" at bounding box center [152, 121] width 32 height 8
type input "$ 1,915.62"
click at [186, 120] on link "Specify Cost Center" at bounding box center [189, 121] width 27 height 4
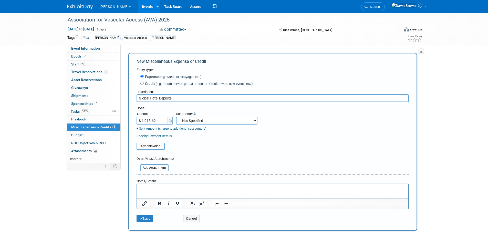
click at [186, 120] on select "-- Not Specified -- #3229006818 (Marketing Communications) #328006813 (BIS) #32…" at bounding box center [216, 121] width 81 height 8
select select "18965934"
click at [176, 117] on select "-- Not Specified -- #3229006818 (Marketing Communications) #328006813 (BIS) #32…" at bounding box center [216, 121] width 81 height 8
click at [145, 186] on p "Rich Text Area. Press ALT-0 for help." at bounding box center [272, 188] width 265 height 5
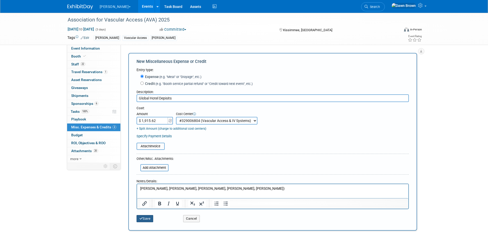
click at [150, 217] on button "Save" at bounding box center [144, 218] width 17 height 7
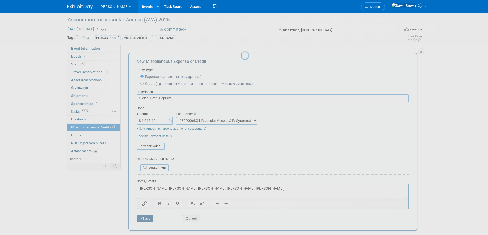
scroll to position [6, 0]
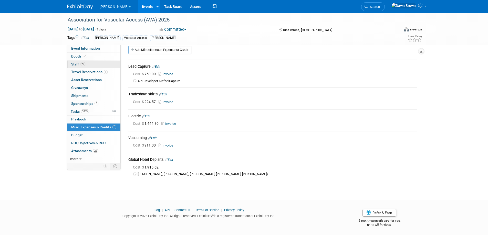
click at [76, 64] on span "Staff 22" at bounding box center [78, 64] width 14 height 4
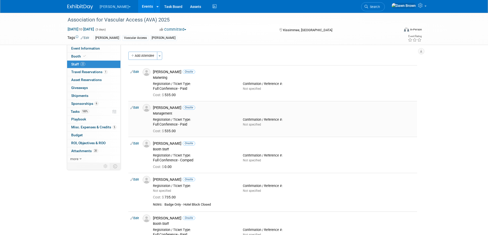
click at [132, 107] on icon at bounding box center [131, 107] width 3 height 5
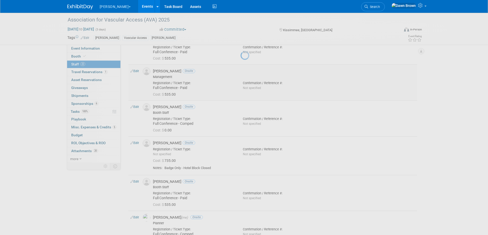
select select "5a3305d7-d0e8-4cbe-8c65-80850bab3a47"
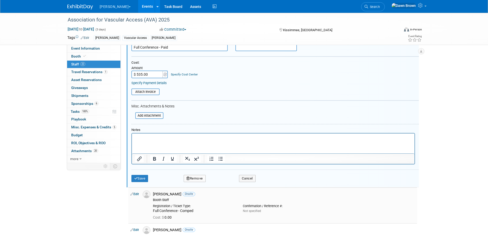
scroll to position [120, 0]
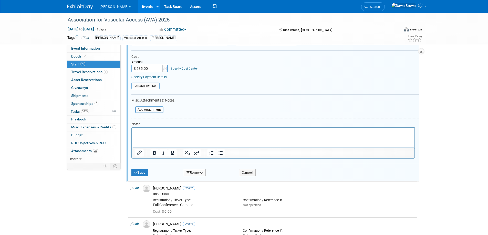
click at [244, 169] on div "Save Remove Cancel" at bounding box center [274, 172] width 287 height 16
click at [245, 174] on button "Cancel" at bounding box center [247, 172] width 17 height 7
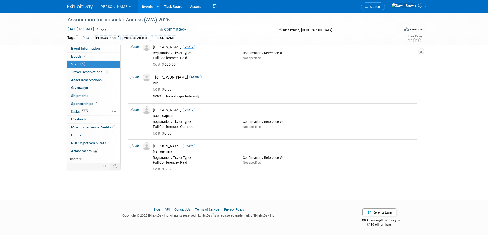
scroll to position [672, 0]
click at [132, 145] on icon at bounding box center [131, 145] width 3 height 5
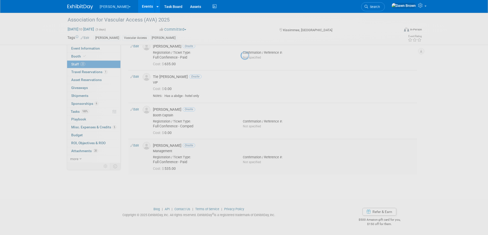
select select "05cd9404-e45d-4a82-a9c4-75b49ed6c475"
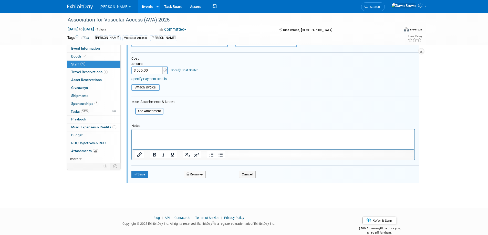
scroll to position [837, 0]
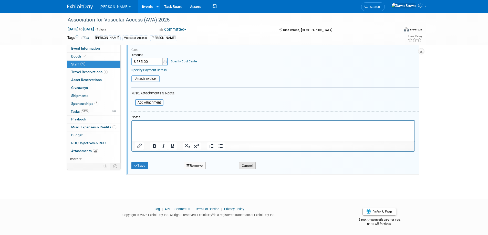
click at [248, 165] on button "Cancel" at bounding box center [247, 165] width 17 height 7
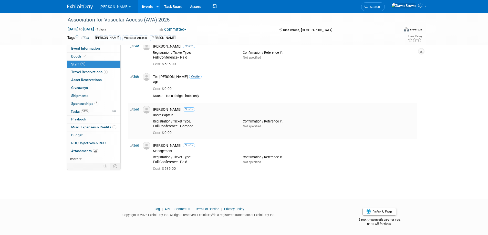
click at [132, 109] on icon at bounding box center [131, 109] width 3 height 5
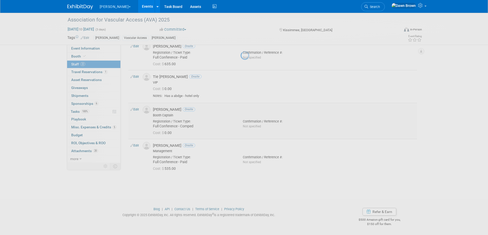
select select "cf23f49b-4744-46e6-813a-1d73fb02d983"
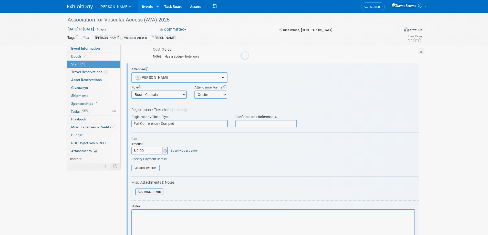
scroll to position [717, 0]
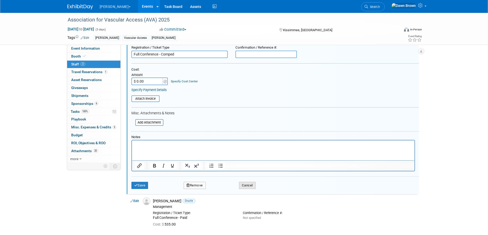
click at [251, 187] on button "Cancel" at bounding box center [247, 185] width 17 height 7
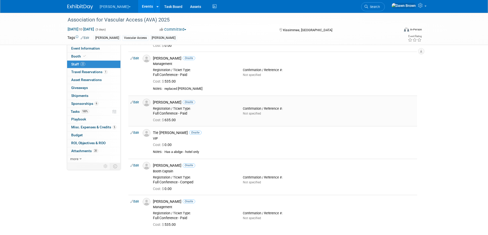
click at [132, 103] on icon at bounding box center [131, 102] width 3 height 5
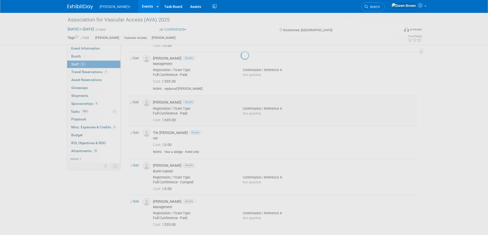
select select "a145a055-06e7-461f-84e0-6beacffb1b61"
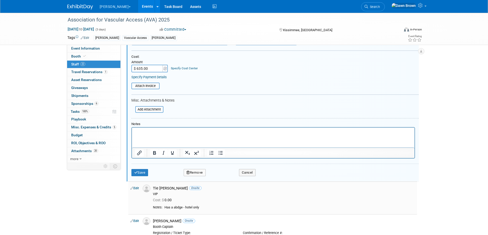
scroll to position [737, 0]
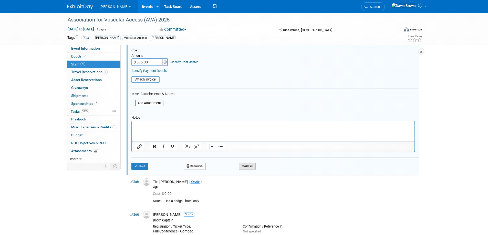
click at [250, 165] on button "Cancel" at bounding box center [247, 166] width 17 height 7
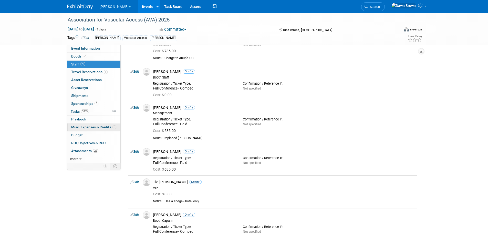
click at [90, 127] on span "Misc. Expenses & Credits 5" at bounding box center [93, 127] width 45 height 4
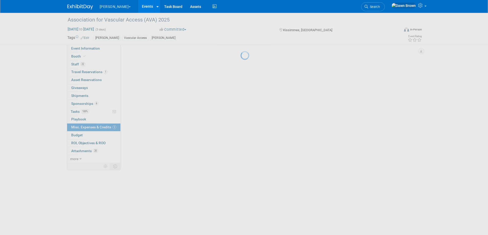
scroll to position [0, 0]
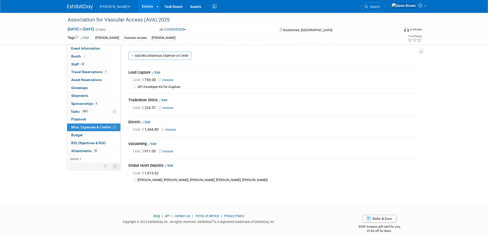
click at [142, 56] on link "Add Miscellaneous Expense or Credit" at bounding box center [159, 56] width 63 height 8
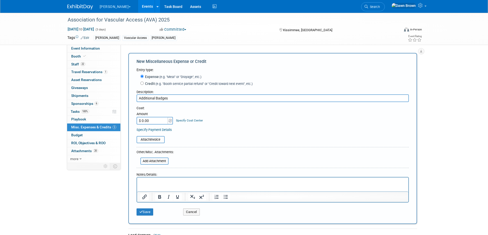
type input "Additional Badges"
click at [152, 122] on input "$ 0.00" at bounding box center [152, 121] width 32 height 8
type input "$ 6,965.00"
click at [192, 120] on link "Specify Cost Center" at bounding box center [189, 121] width 27 height 4
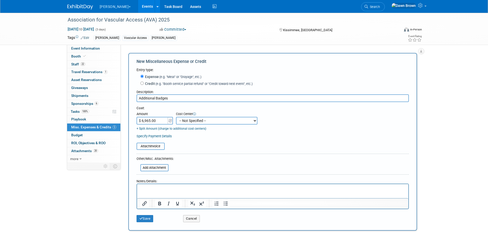
click at [191, 122] on select "-- Not Specified -- #3229006818 (Marketing Communications) #328006813 (BIS) #32…" at bounding box center [216, 121] width 81 height 8
select select "18965934"
click at [176, 117] on select "-- Not Specified -- #3229006818 (Marketing Communications) #328006813 (BIS) #32…" at bounding box center [216, 121] width 81 height 8
click at [148, 218] on button "Save" at bounding box center [144, 218] width 17 height 7
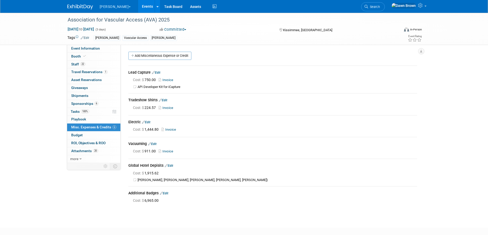
click at [138, 5] on link "Events" at bounding box center [147, 6] width 19 height 13
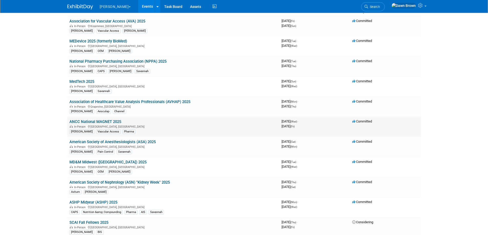
scroll to position [51, 0]
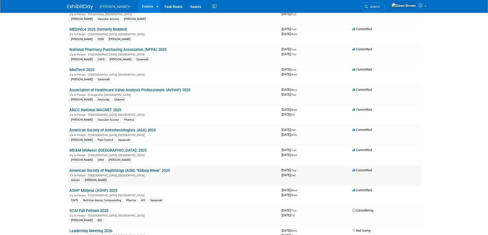
click at [150, 171] on link "American Society of Nephrology (ASN) "Kidney Week" 2025" at bounding box center [119, 170] width 100 height 5
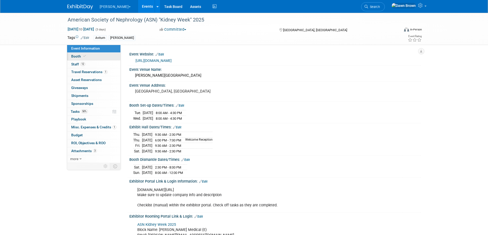
click at [77, 54] on span "Booth" at bounding box center [79, 56] width 16 height 4
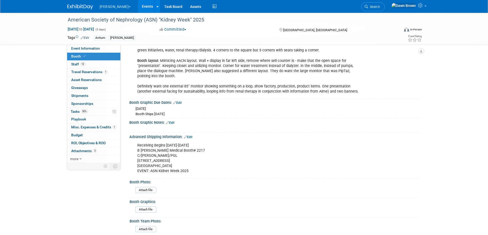
scroll to position [269, 0]
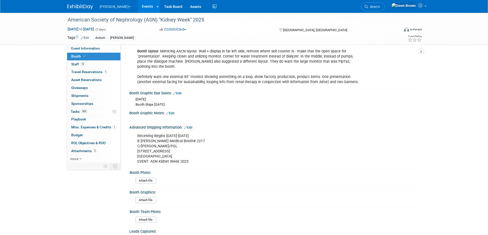
click at [186, 126] on icon at bounding box center [185, 127] width 3 height 3
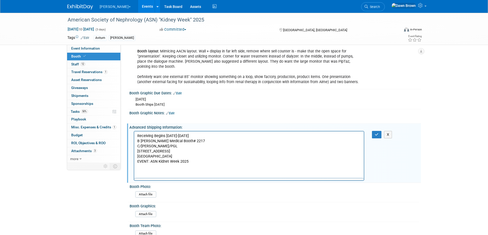
scroll to position [0, 0]
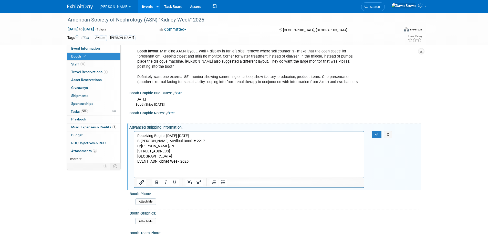
click at [168, 161] on p "Receiving Begins [DATE]-[DATE] B [PERSON_NAME] Medical Booth# 2217 C/[PERSON_NA…" at bounding box center [249, 148] width 224 height 31
click at [374, 131] on button "button" at bounding box center [376, 134] width 9 height 7
